Goal: Task Accomplishment & Management: Manage account settings

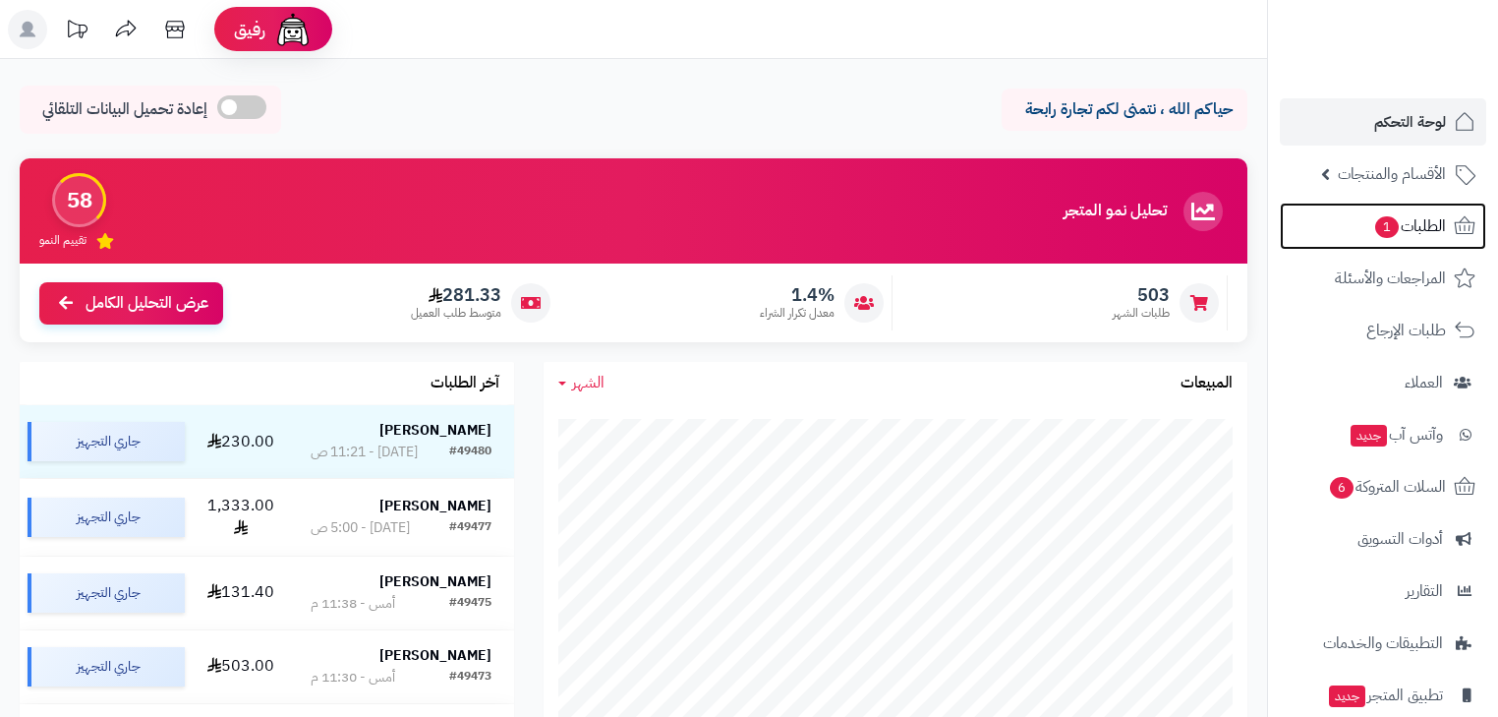
click at [1395, 221] on span "1" at bounding box center [1387, 227] width 24 height 22
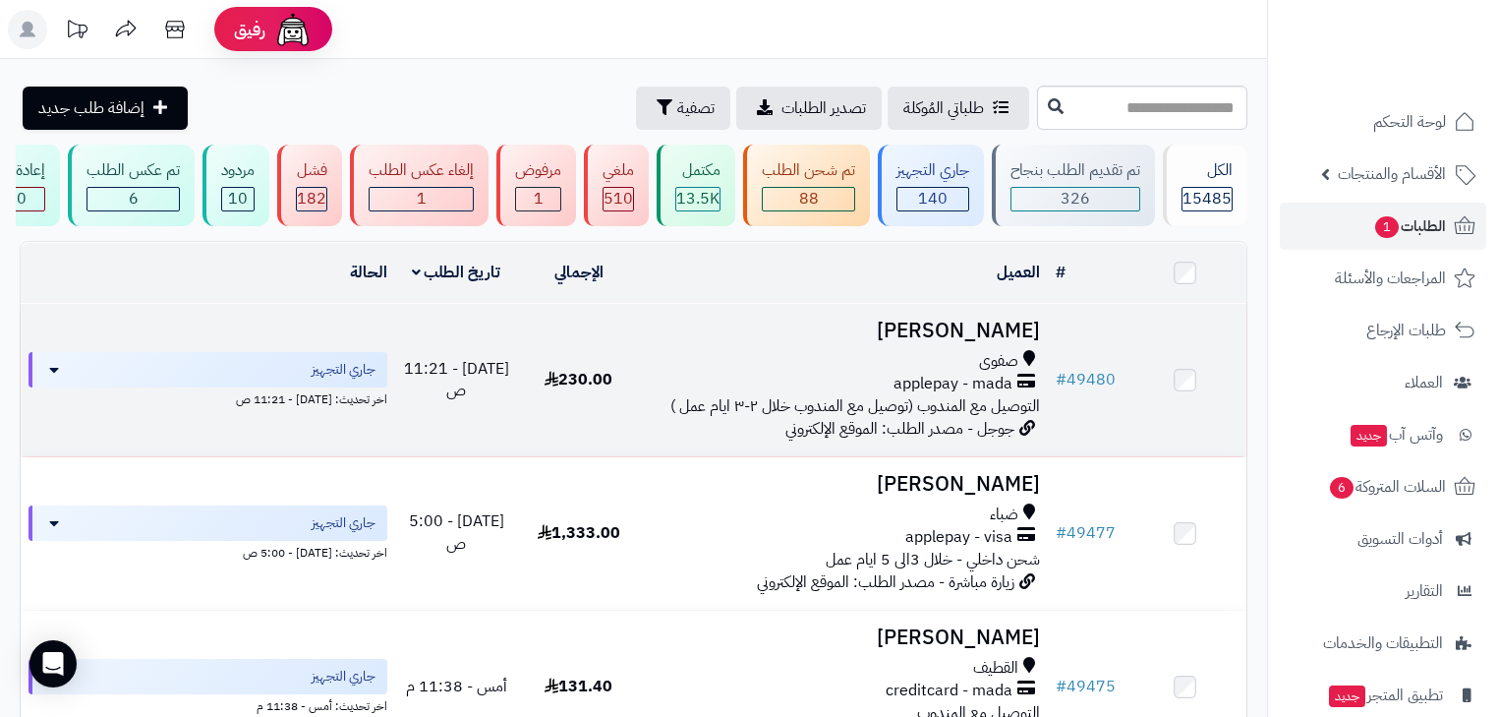
click at [955, 340] on h3 "[PERSON_NAME]" at bounding box center [844, 330] width 392 height 23
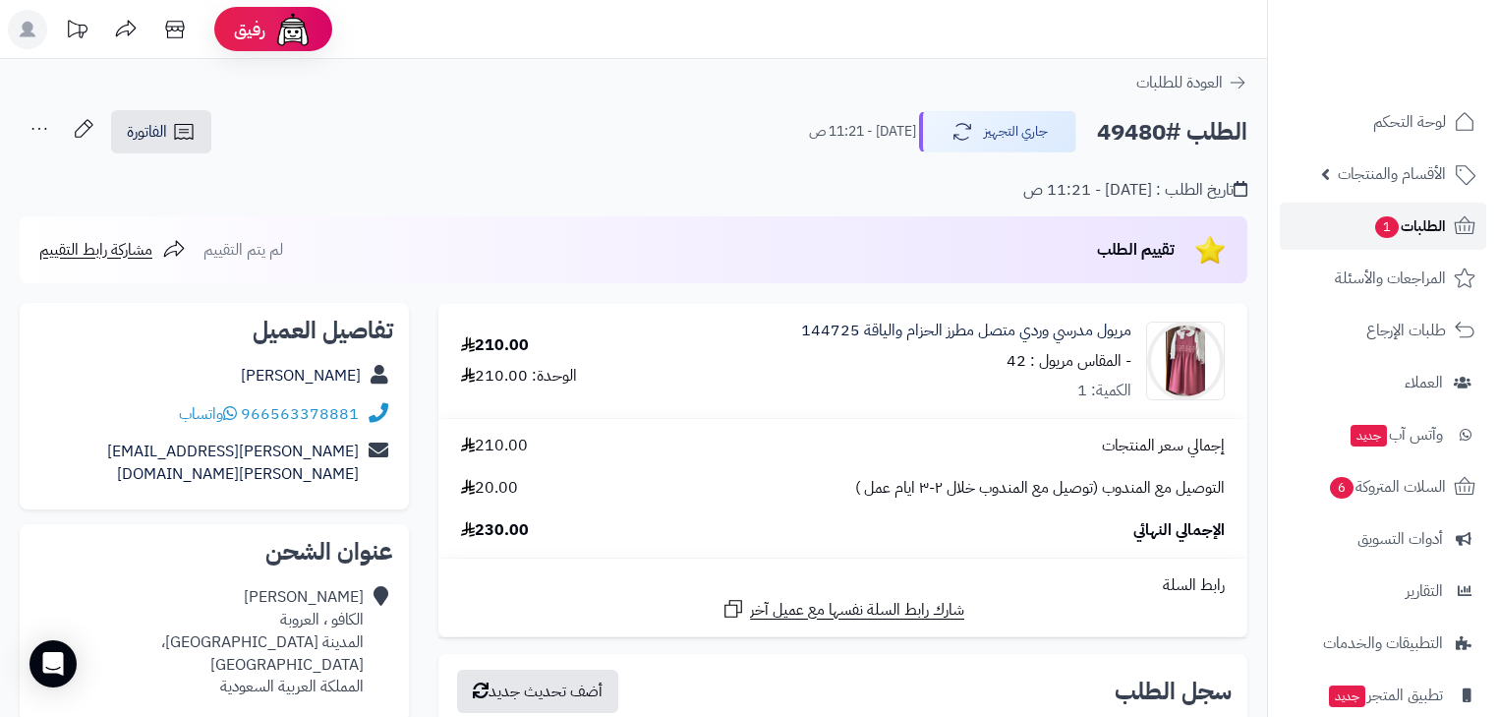
click at [1379, 224] on span "1" at bounding box center [1387, 227] width 24 height 22
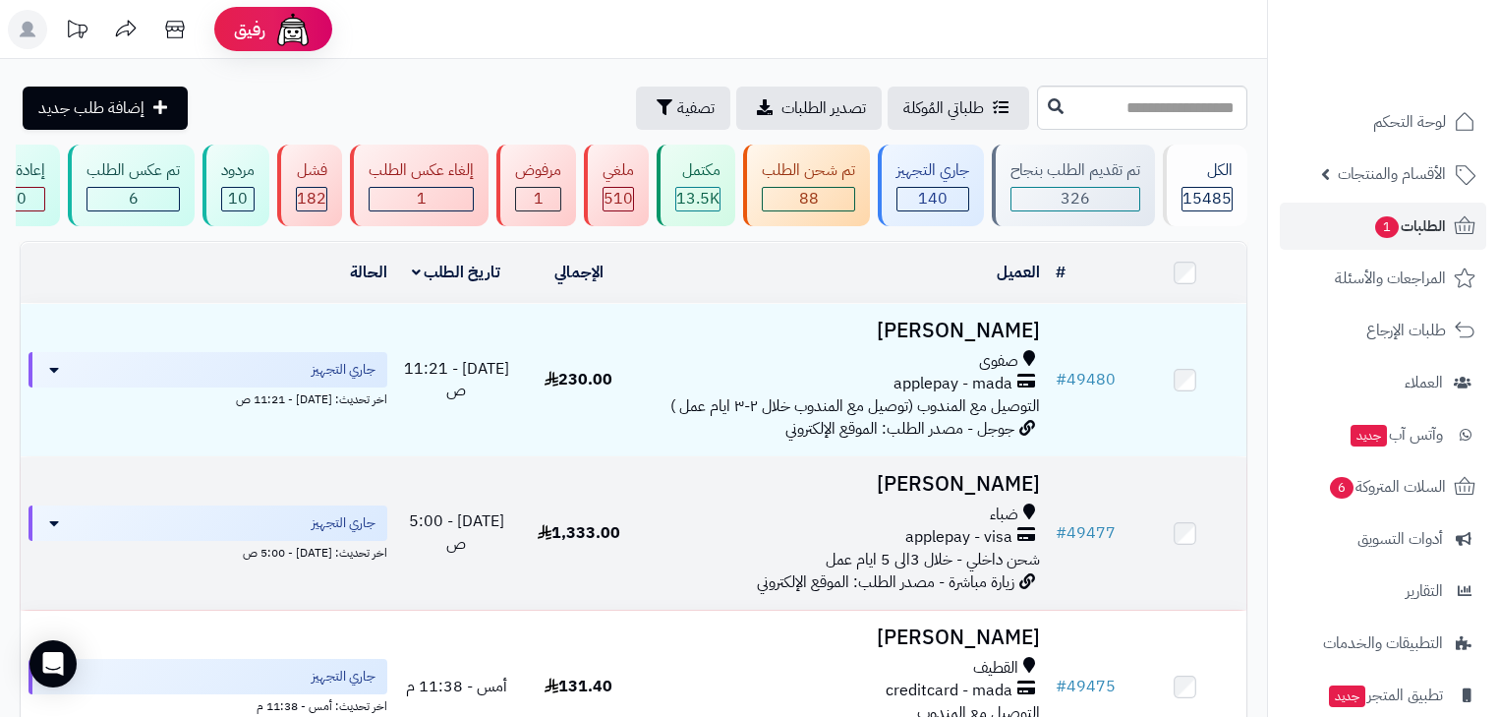
click at [937, 492] on h3 "[PERSON_NAME]" at bounding box center [844, 484] width 392 height 23
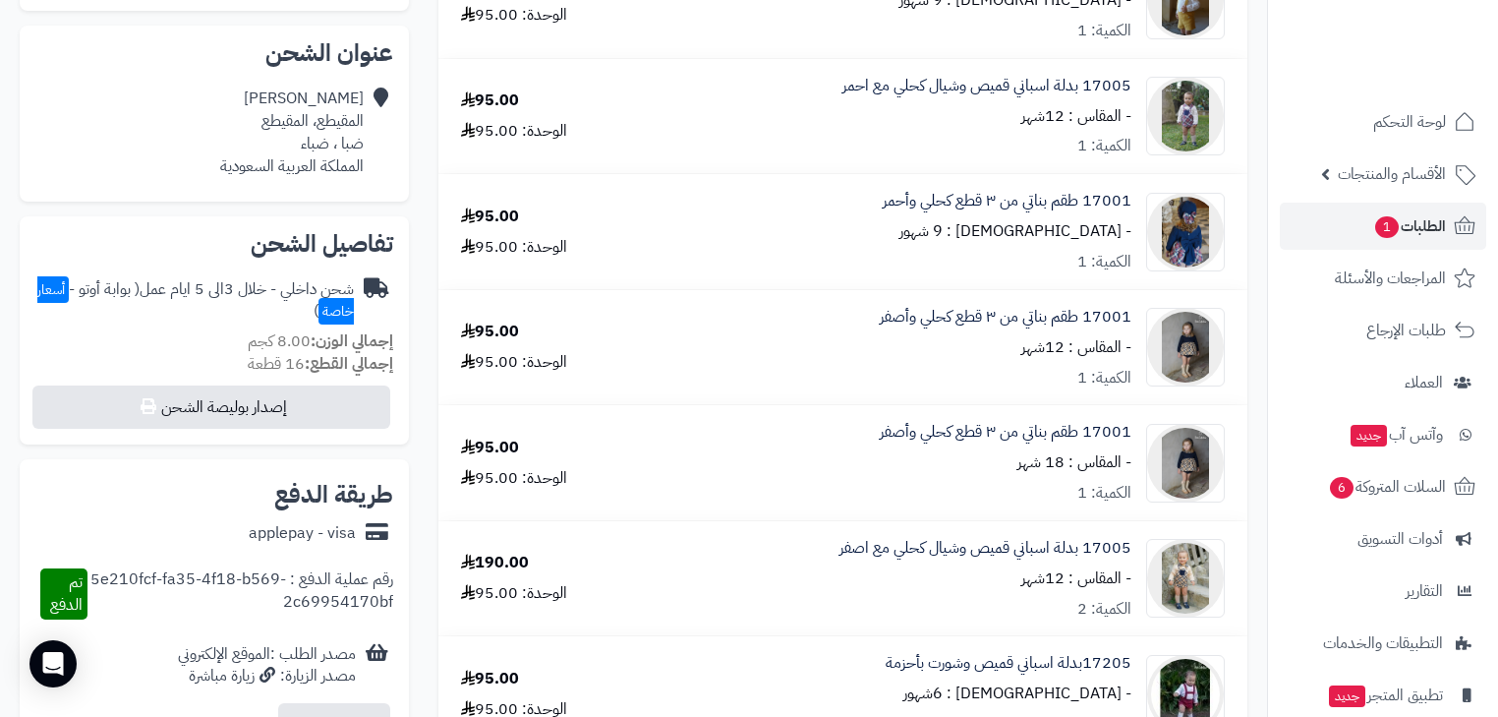
scroll to position [472, 0]
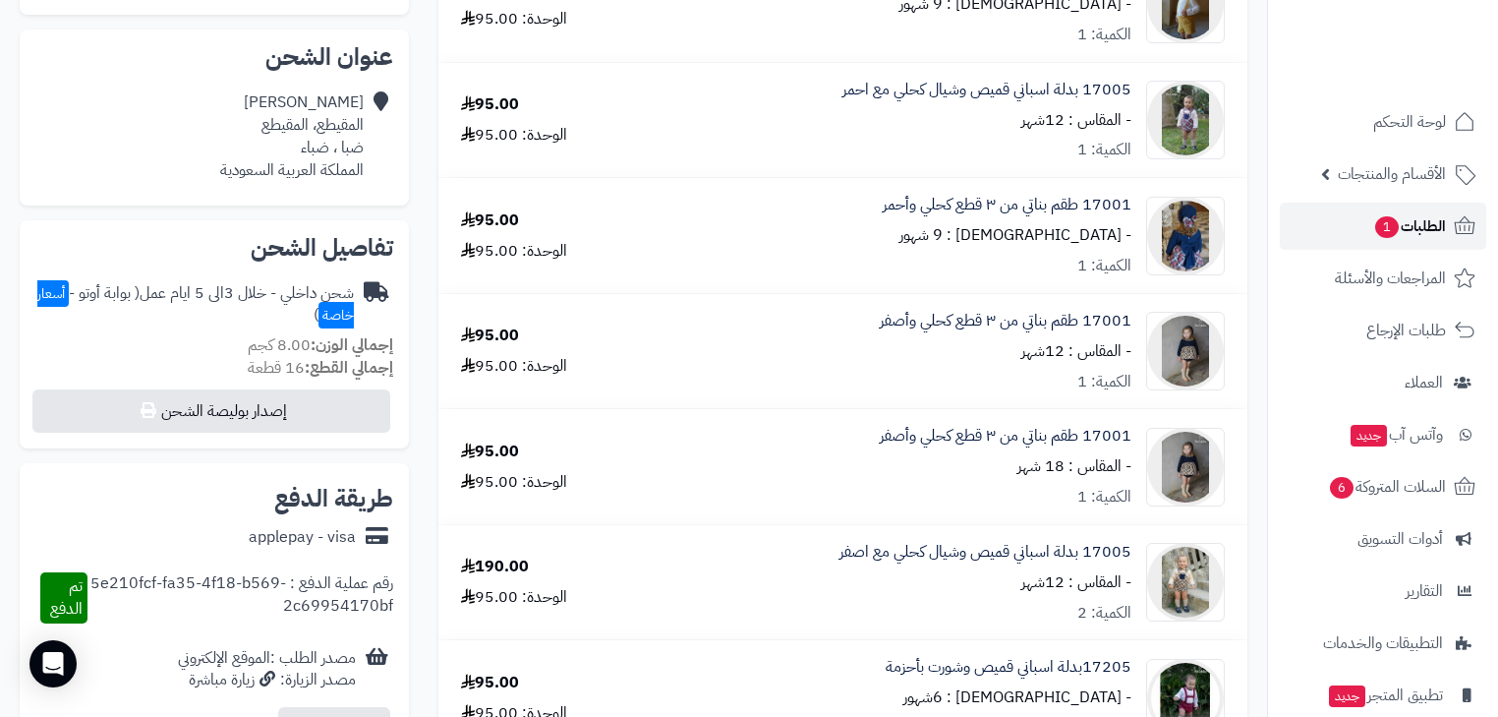
click at [1418, 217] on span "الطلبات 1" at bounding box center [1409, 226] width 73 height 28
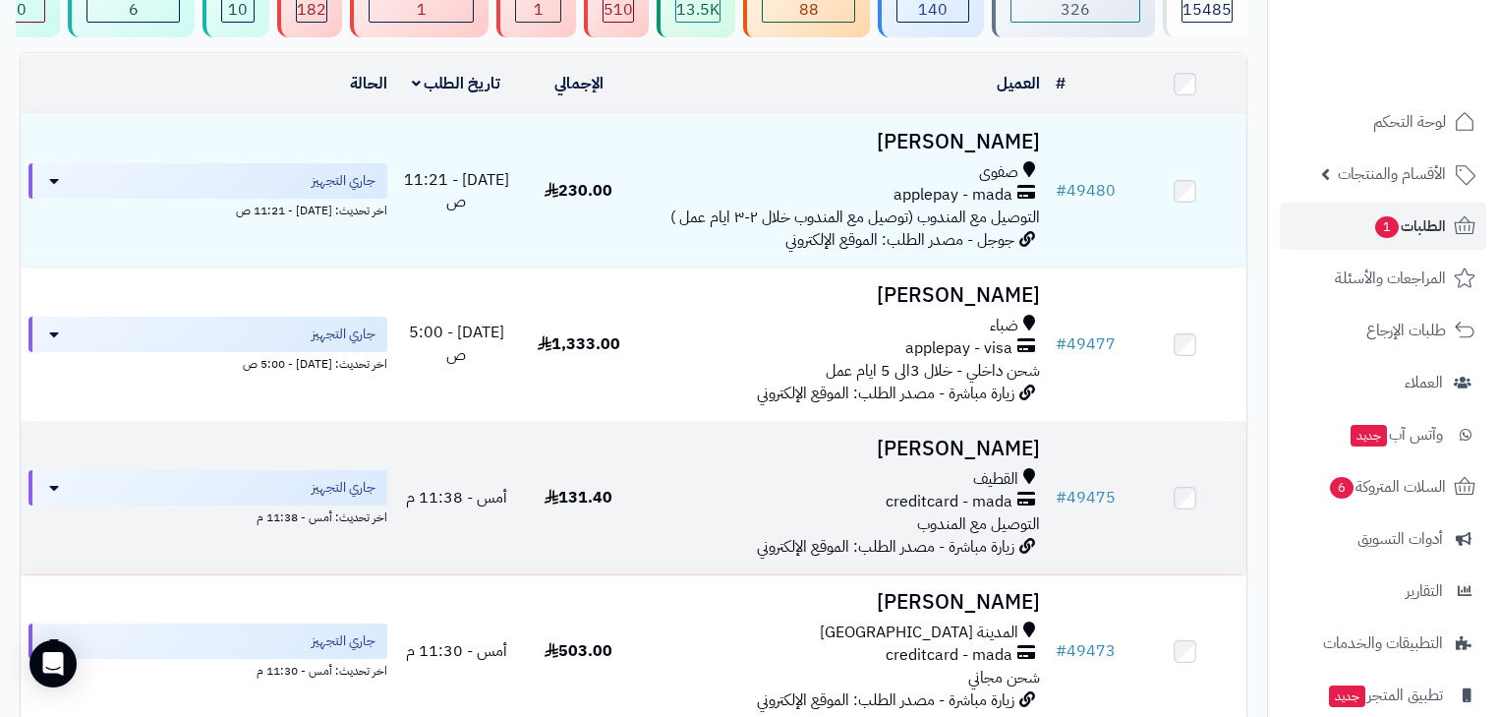
scroll to position [236, 0]
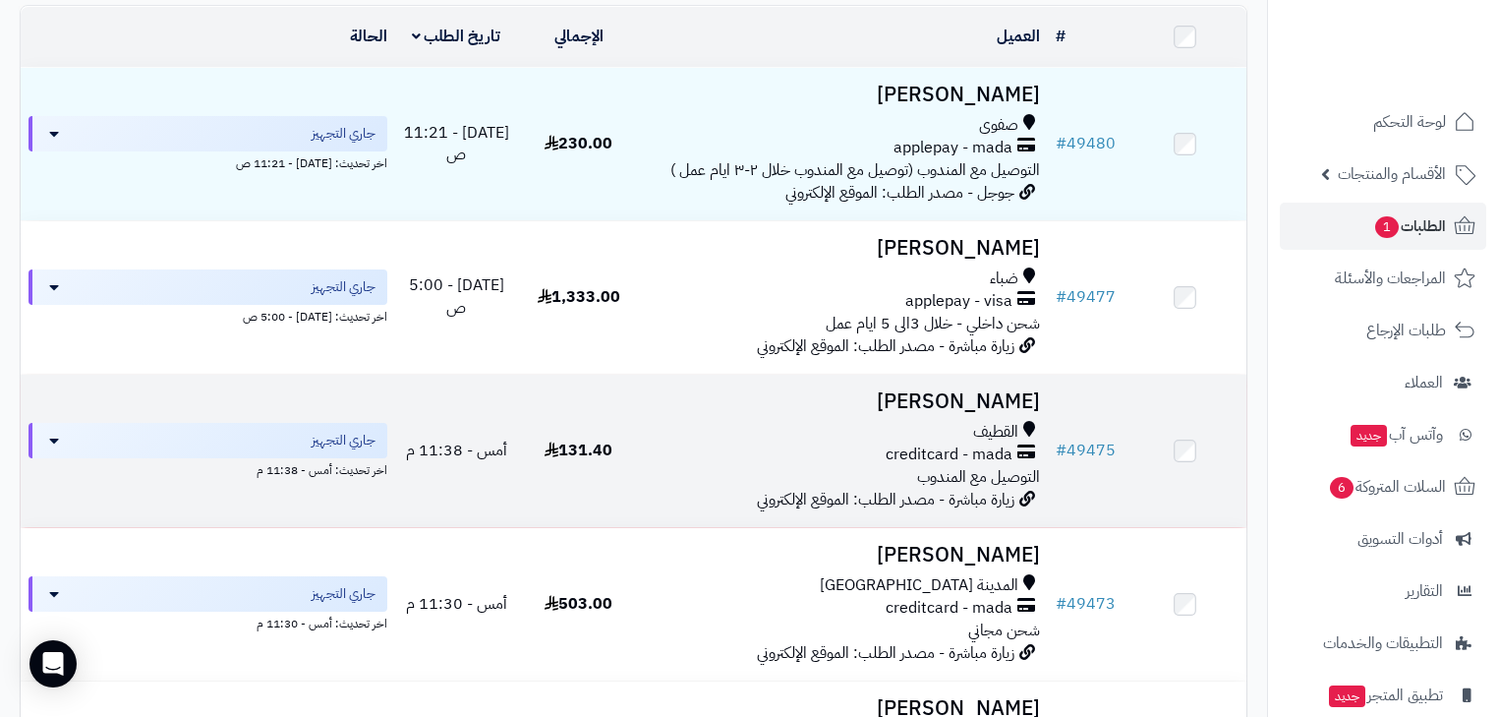
click at [994, 413] on h3 "[PERSON_NAME]" at bounding box center [844, 401] width 392 height 23
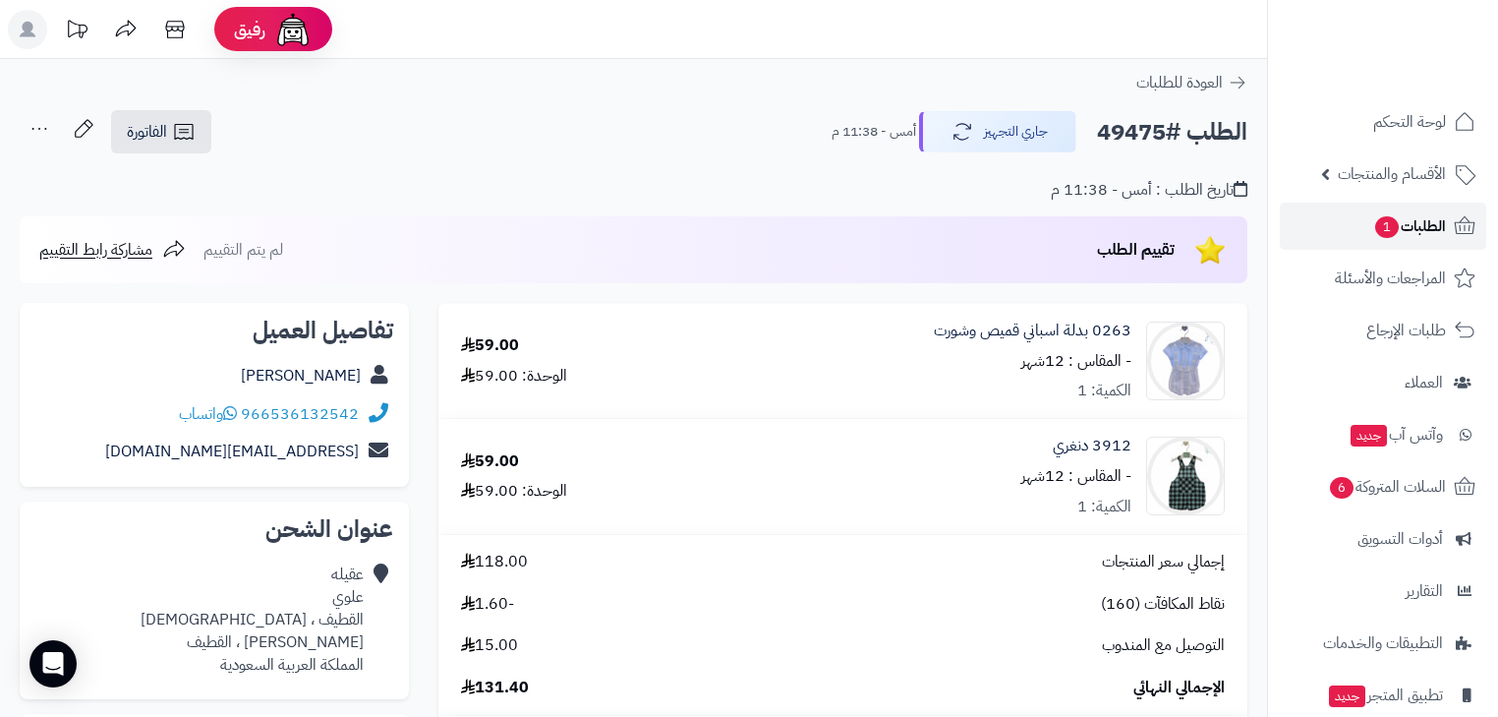
click at [1400, 228] on span "الطلبات 1" at bounding box center [1409, 226] width 73 height 28
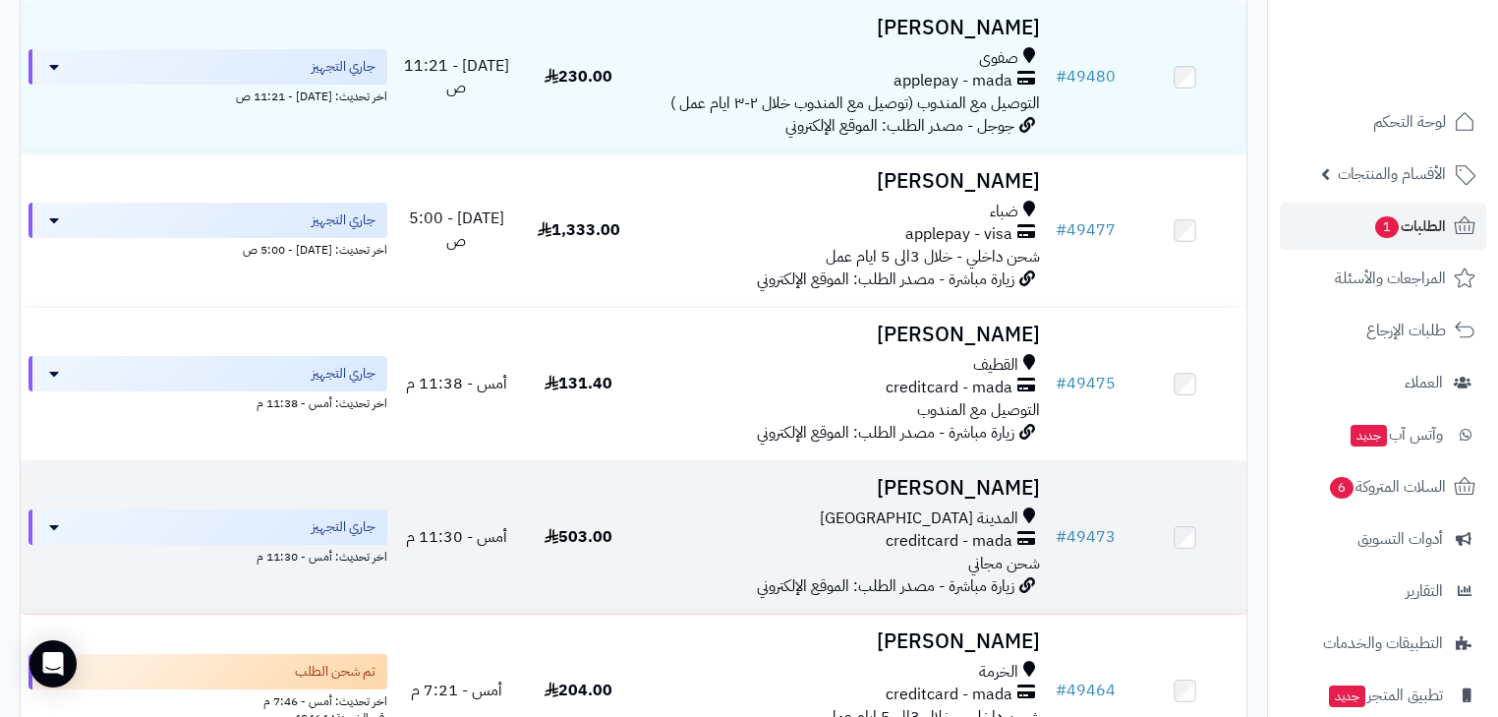
scroll to position [315, 0]
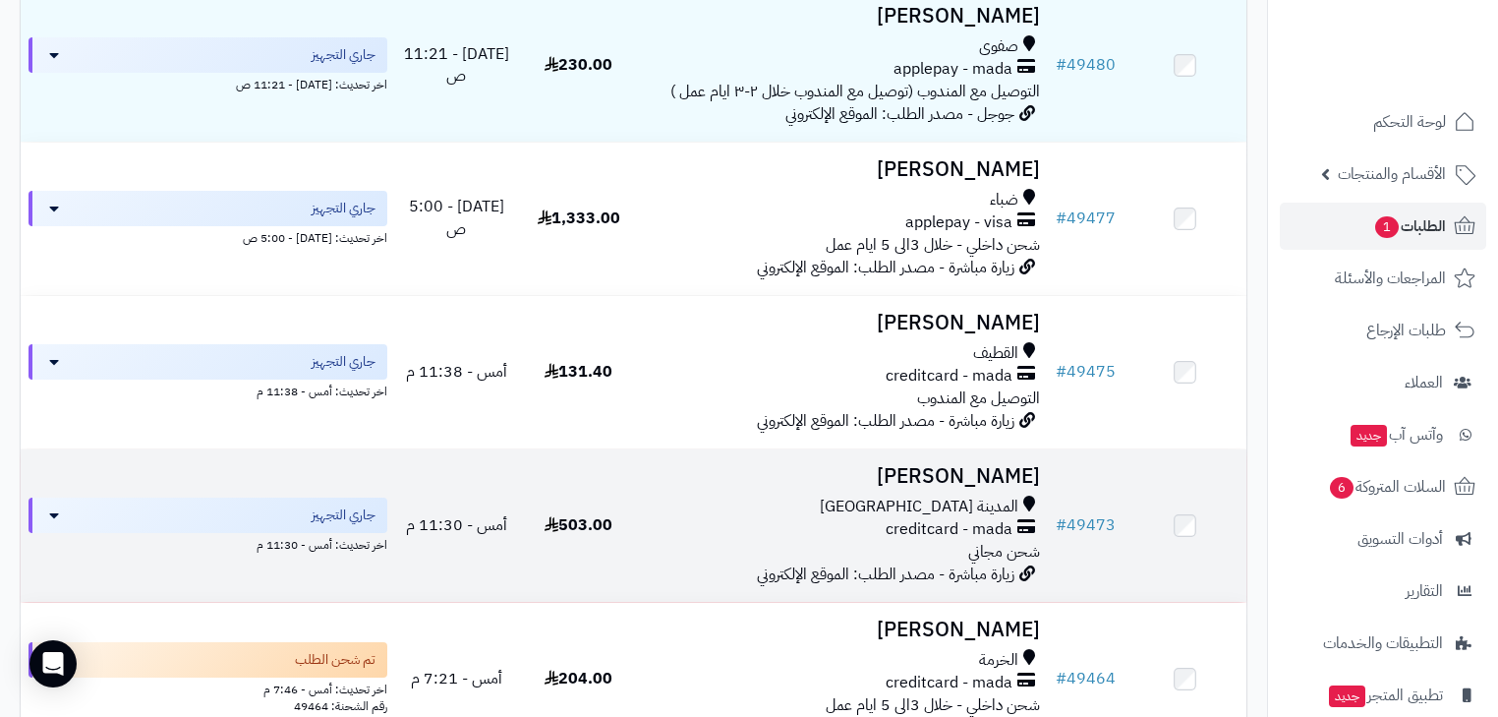
click at [976, 487] on h3 "[PERSON_NAME]" at bounding box center [844, 476] width 392 height 23
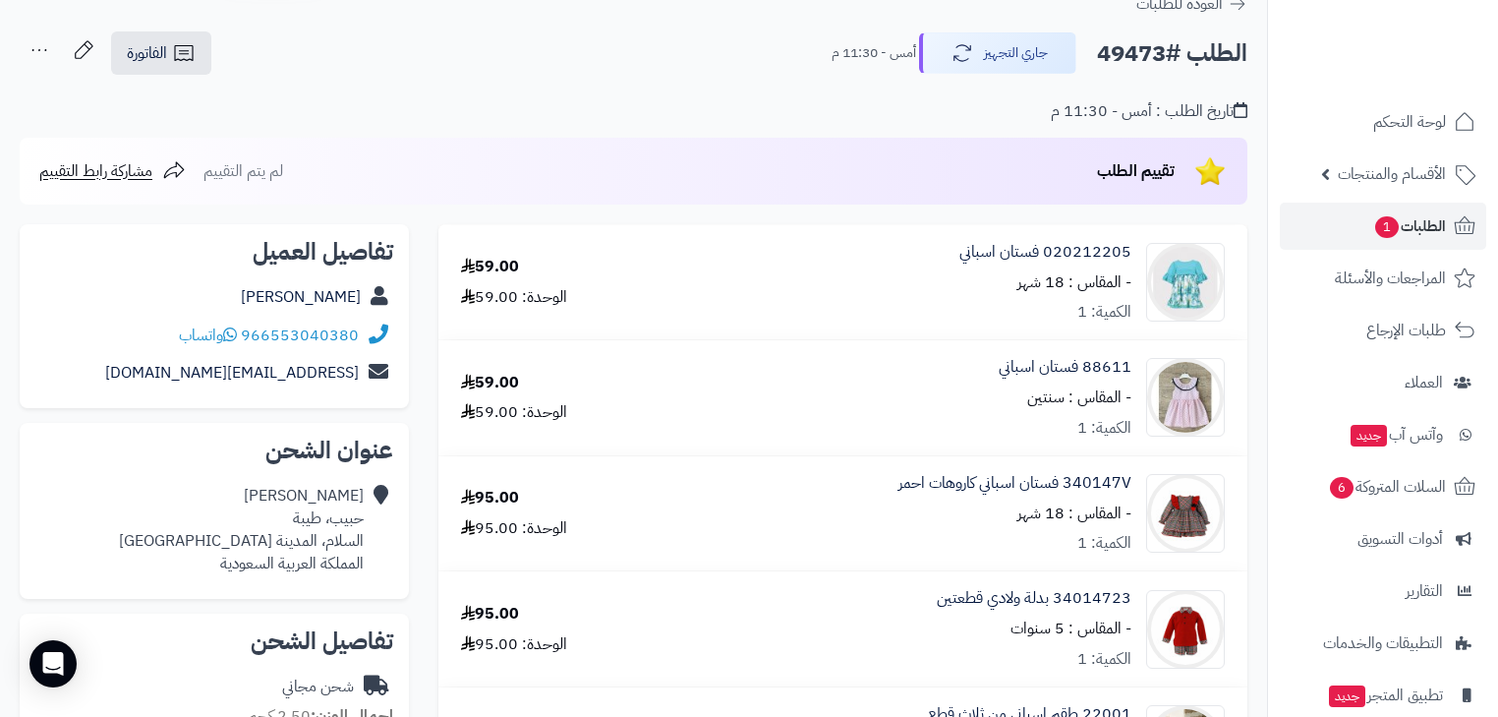
scroll to position [79, 0]
click at [1410, 246] on link "الطلبات 1" at bounding box center [1383, 225] width 206 height 47
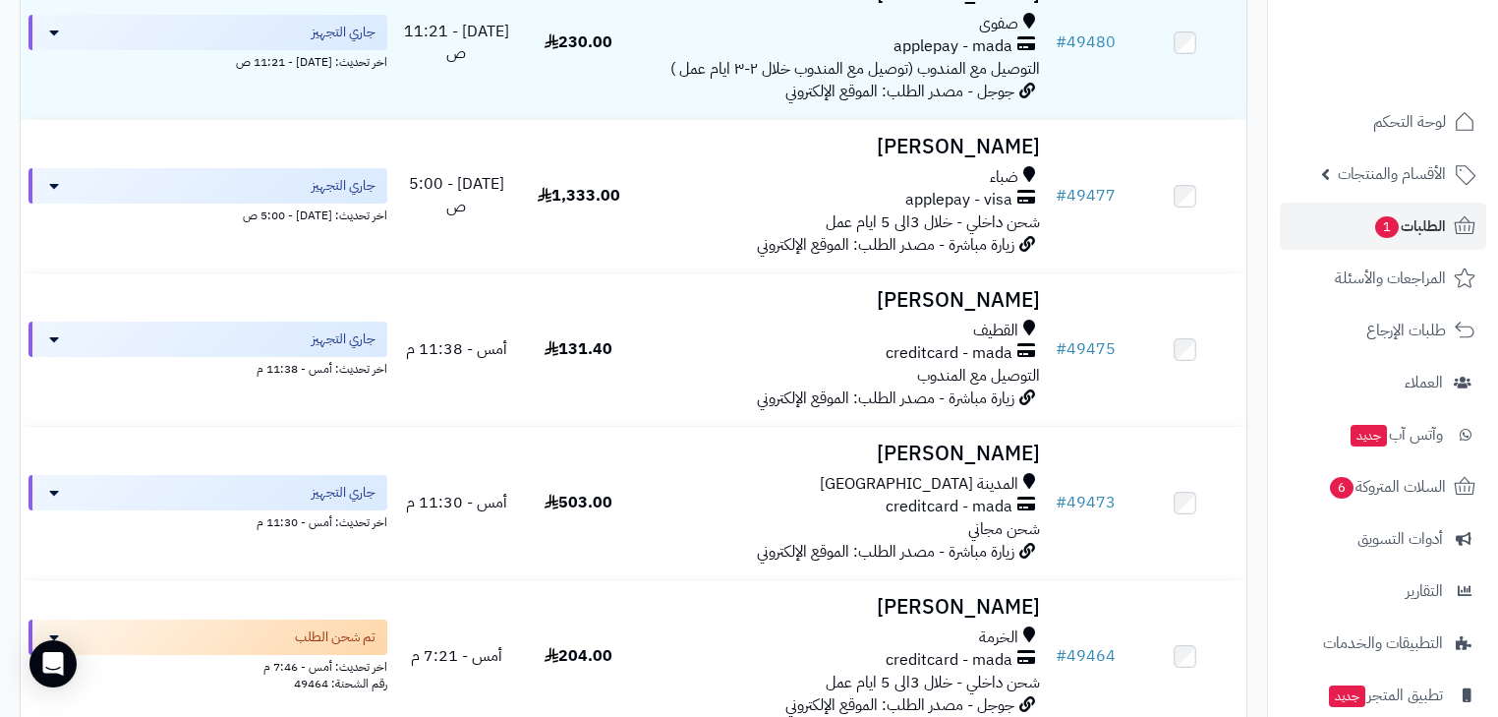
scroll to position [315, 0]
